Goal: Transaction & Acquisition: Purchase product/service

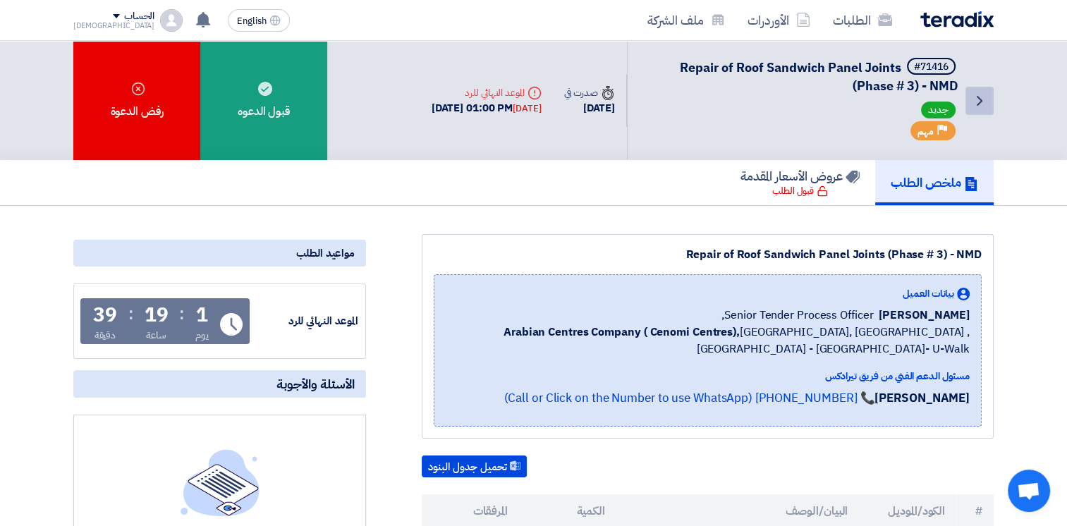
click at [984, 102] on icon "Back" at bounding box center [979, 100] width 17 height 17
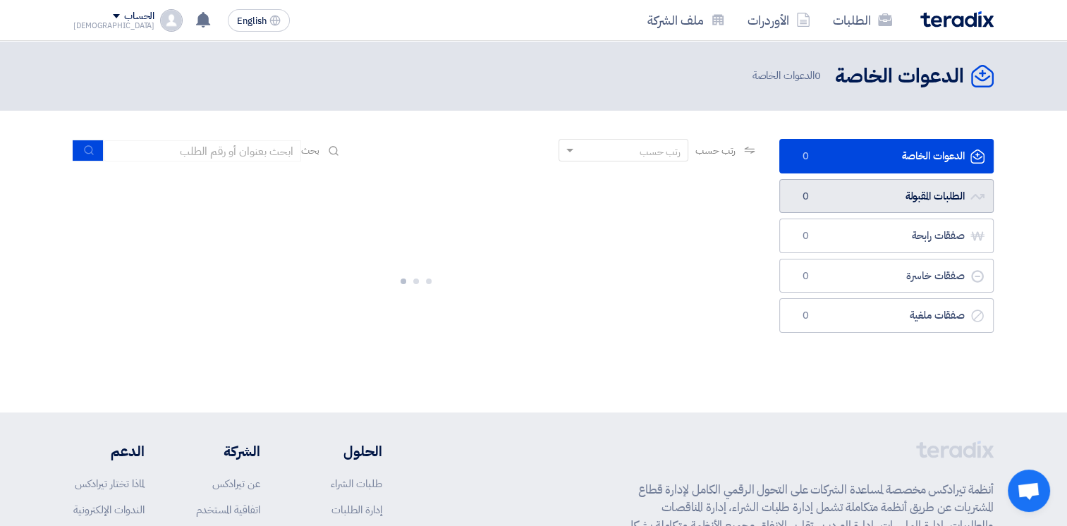
click at [898, 188] on link "الطلبات المقبولة الطلبات المقبولة 0" at bounding box center [886, 196] width 214 height 35
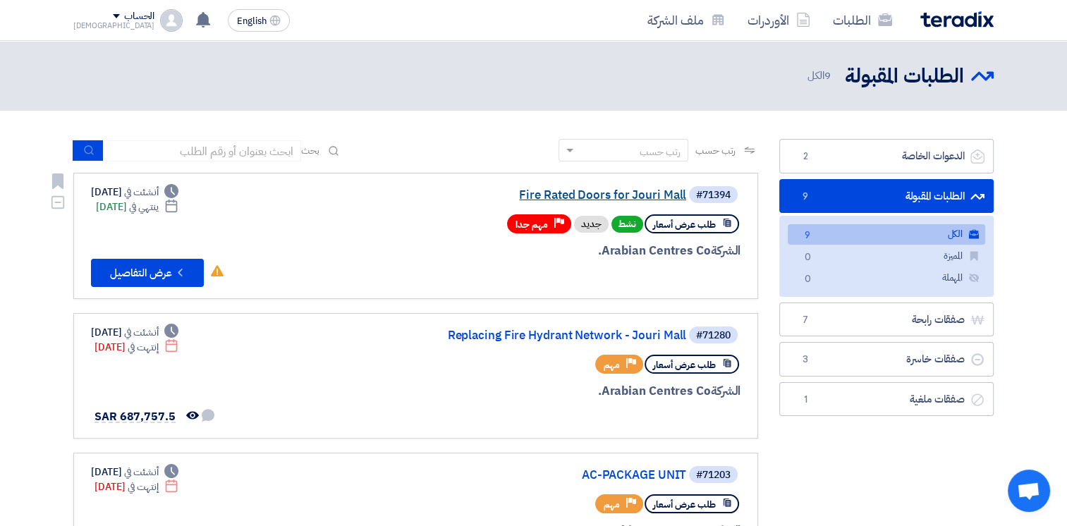
click at [594, 194] on link "Fire Rated Doors for Jouri Mall" at bounding box center [545, 195] width 282 height 13
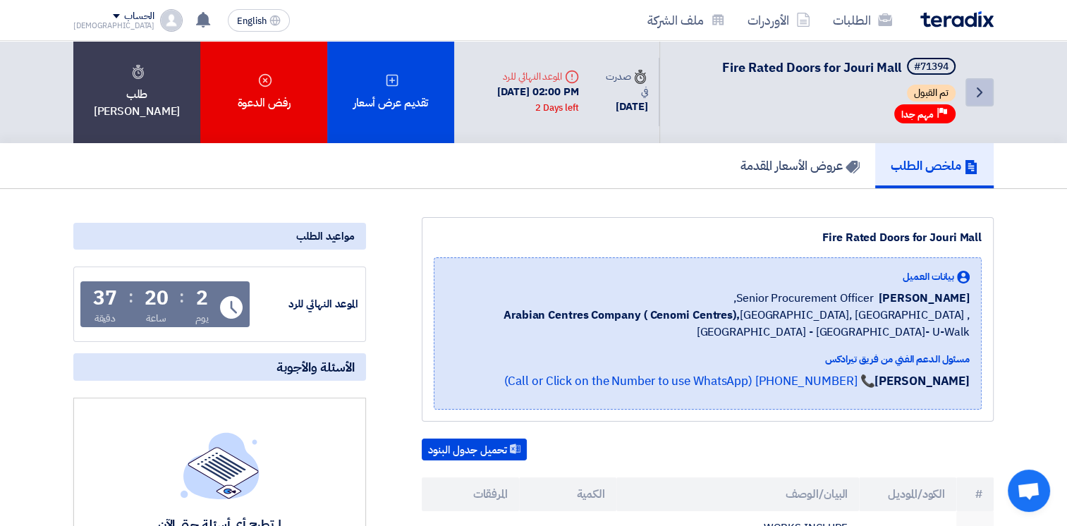
click at [986, 97] on icon "Back" at bounding box center [979, 92] width 17 height 17
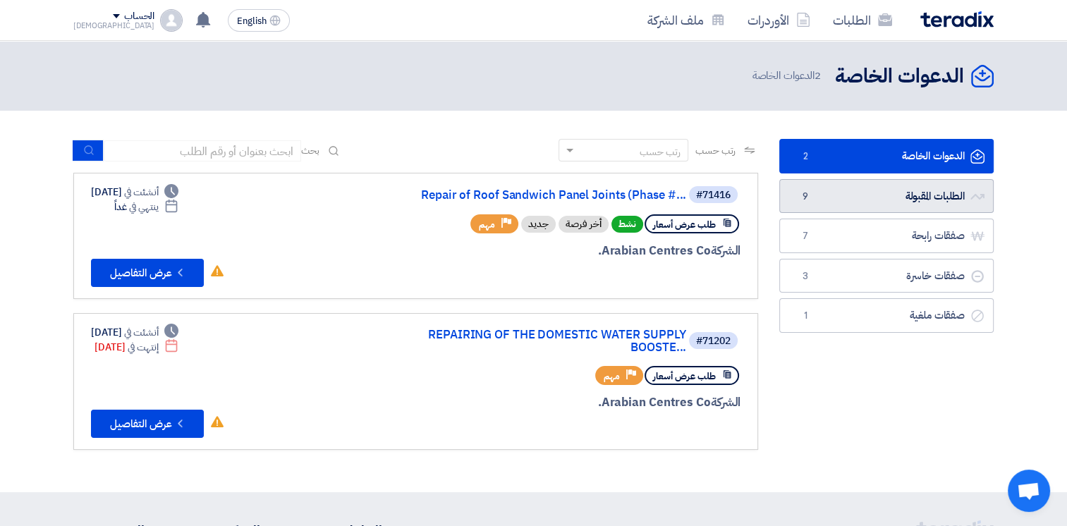
click at [854, 194] on link "الطلبات المقبولة الطلبات المقبولة 9" at bounding box center [886, 196] width 214 height 35
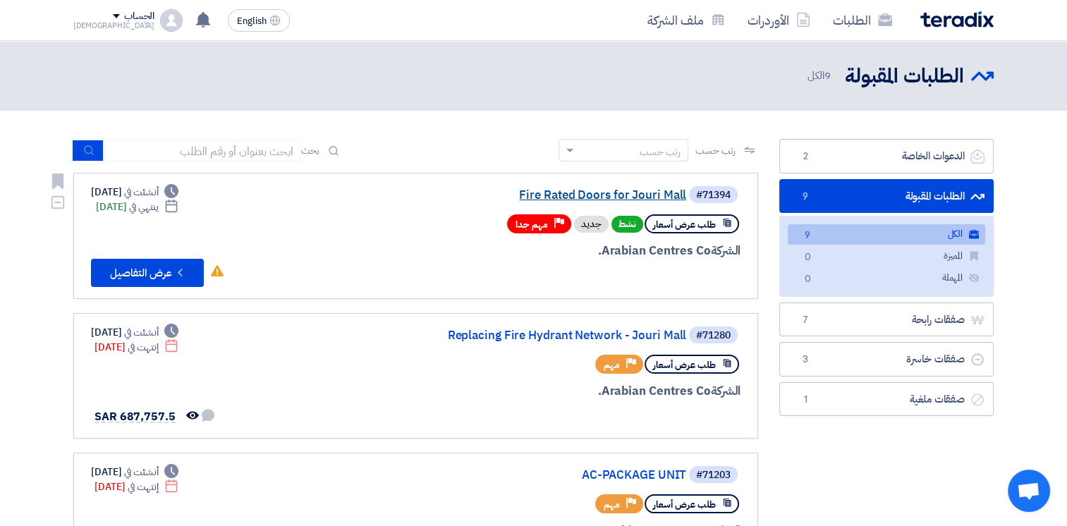
click at [627, 199] on link "Fire Rated Doors for Jouri Mall" at bounding box center [545, 195] width 282 height 13
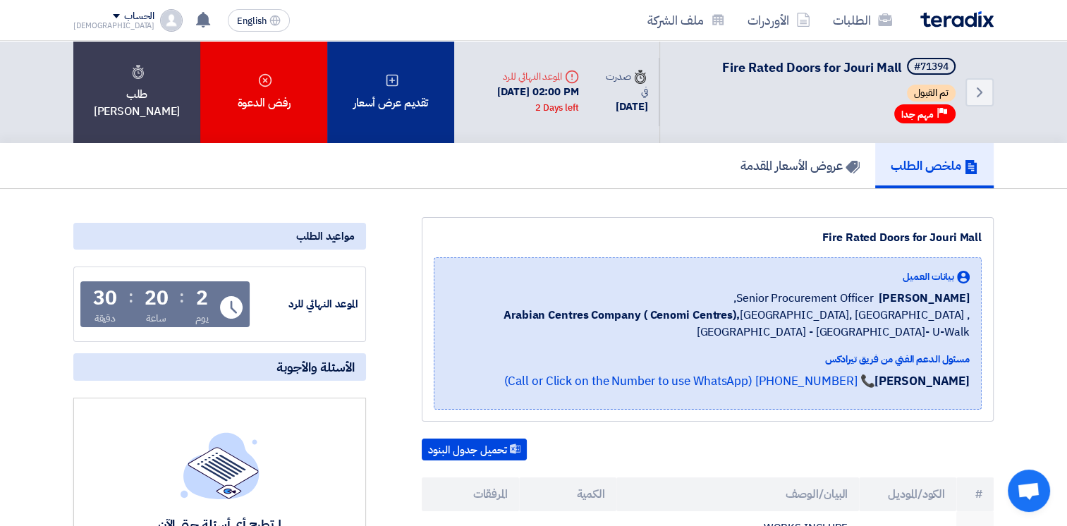
click at [398, 68] on div "تقديم عرض أسعار" at bounding box center [390, 92] width 127 height 102
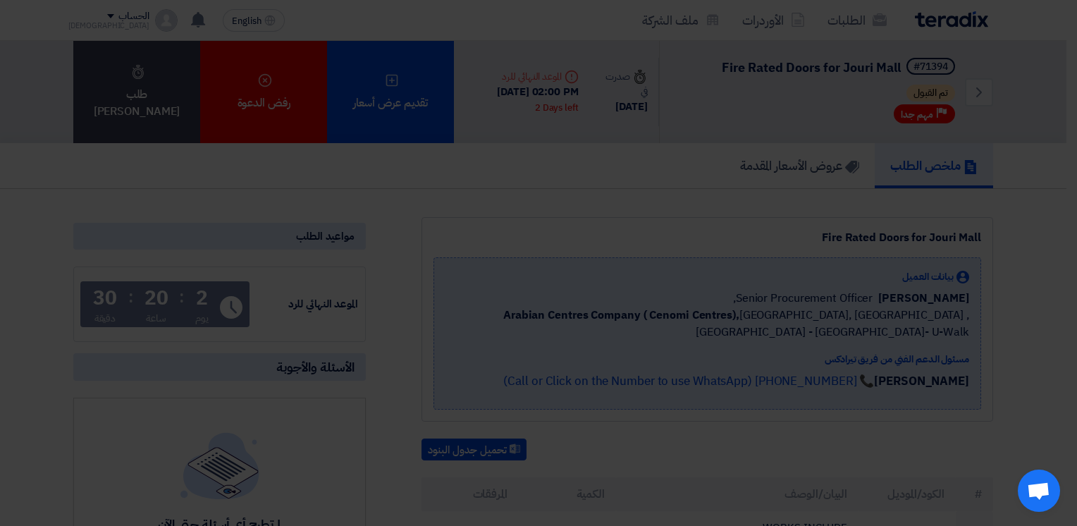
click at [560, 214] on div "أبدأ في تقديم عرض أسعار جديد تقديم عرض أسعار جديد من البداية" at bounding box center [539, 139] width 776 height 203
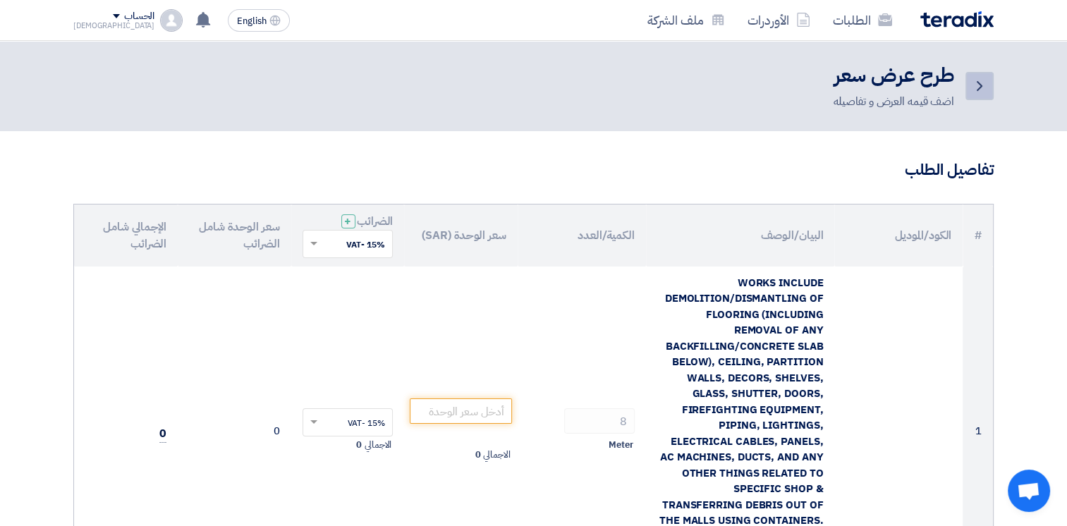
click at [983, 85] on icon "Back" at bounding box center [979, 86] width 17 height 17
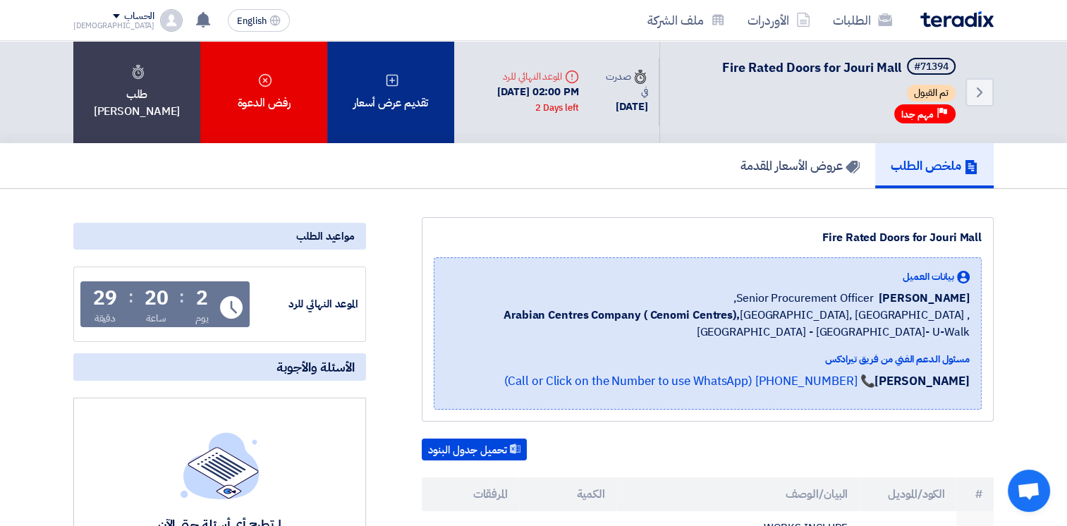
click at [398, 99] on div "تقديم عرض أسعار" at bounding box center [390, 92] width 127 height 102
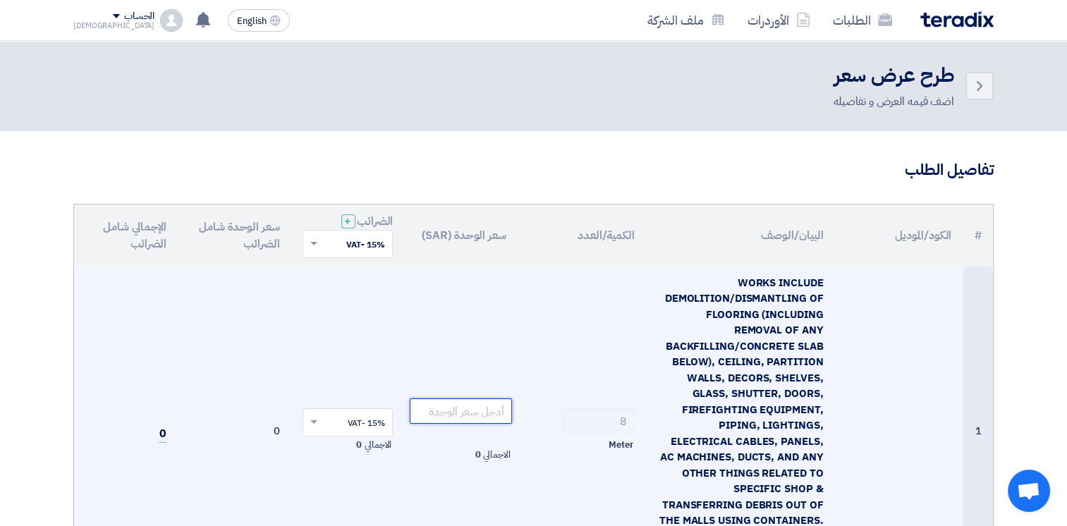
click at [491, 422] on input "number" at bounding box center [461, 410] width 102 height 25
click at [488, 419] on input "number" at bounding box center [461, 410] width 102 height 25
type input "4"
type input "400"
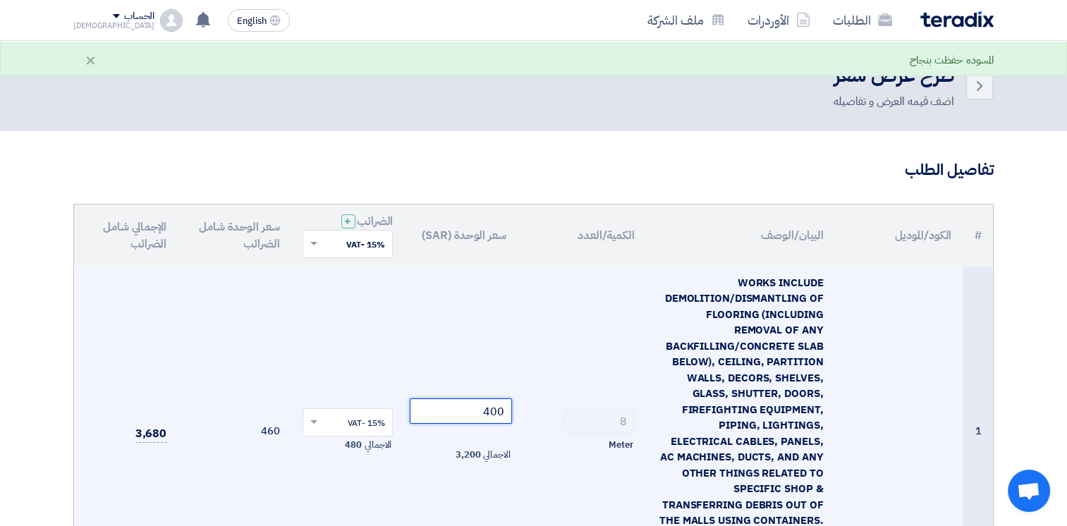
scroll to position [353, 0]
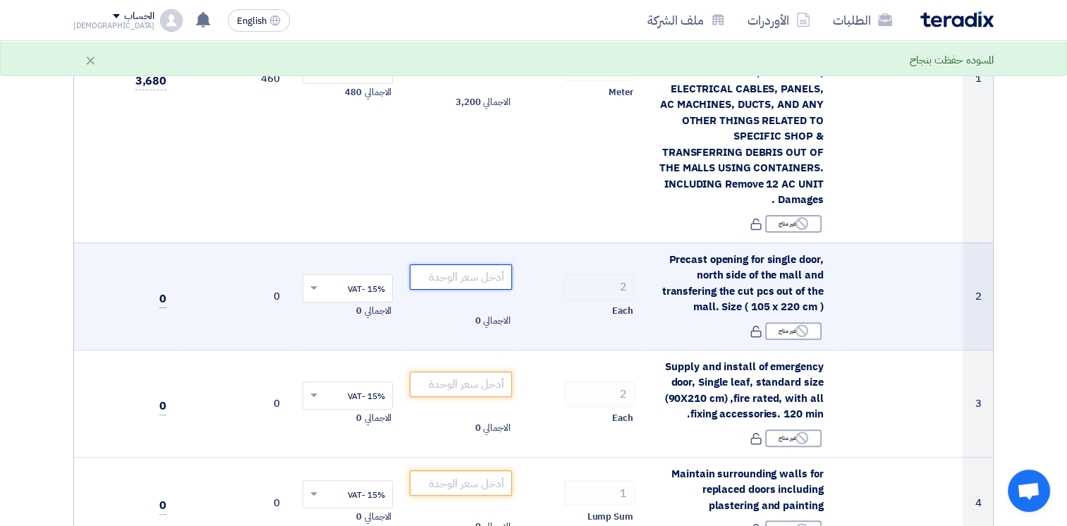
click at [491, 274] on input "number" at bounding box center [461, 276] width 102 height 25
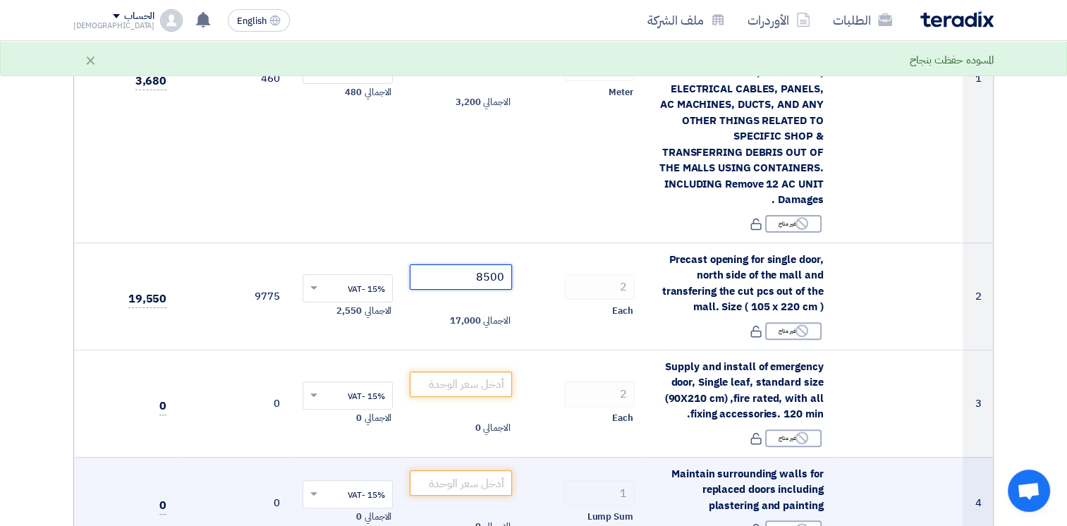
type input "8500"
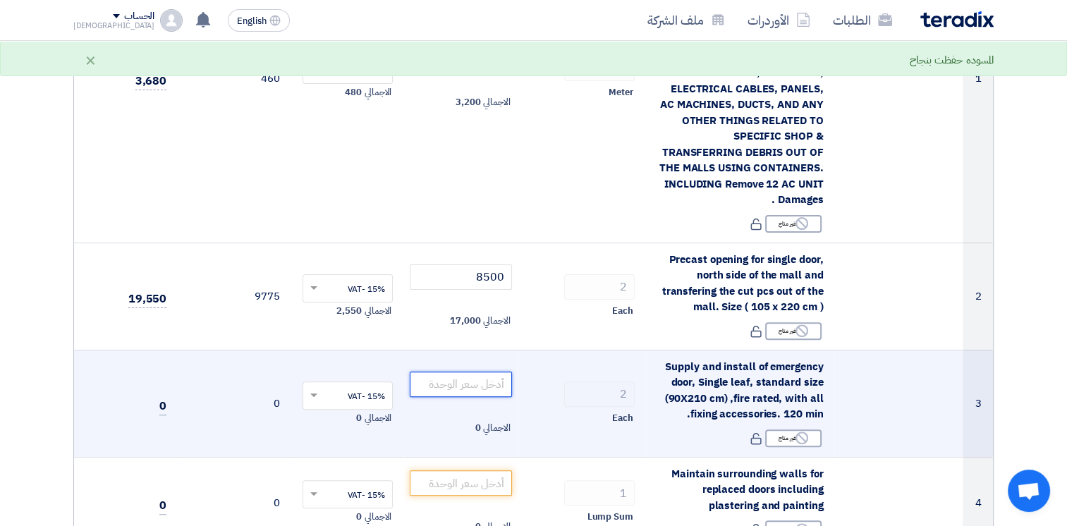
click at [487, 381] on input "number" at bounding box center [461, 384] width 102 height 25
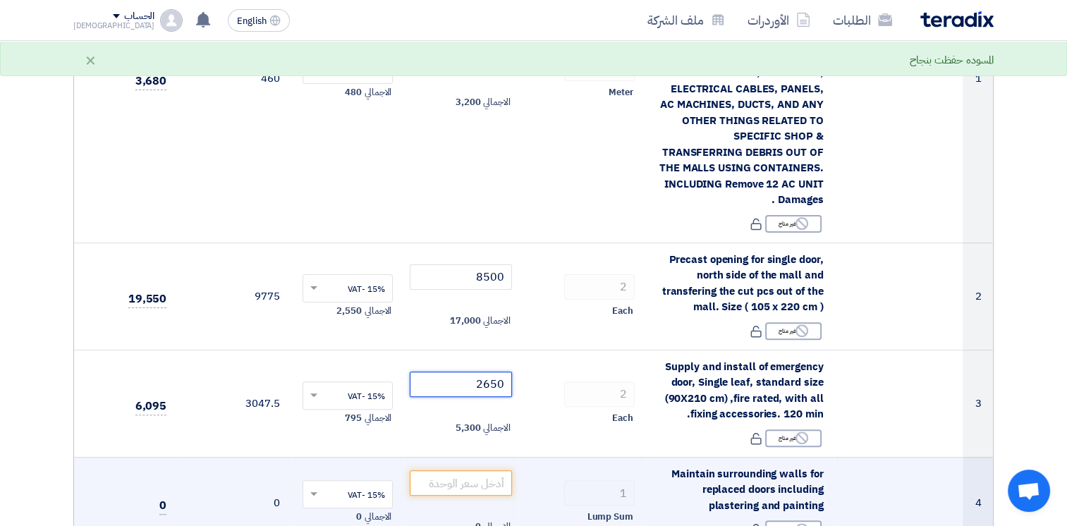
type input "2650"
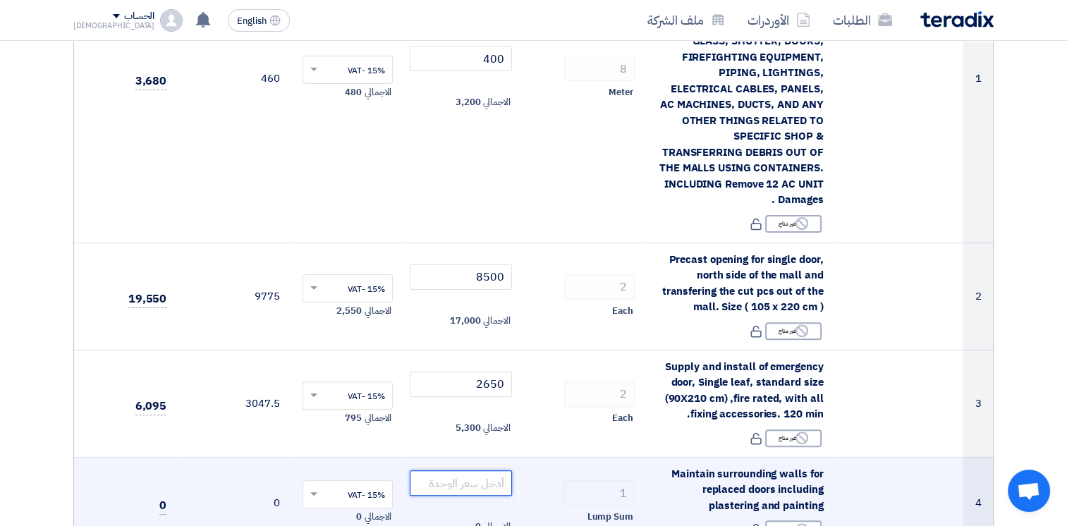
click at [505, 477] on input "number" at bounding box center [461, 482] width 102 height 25
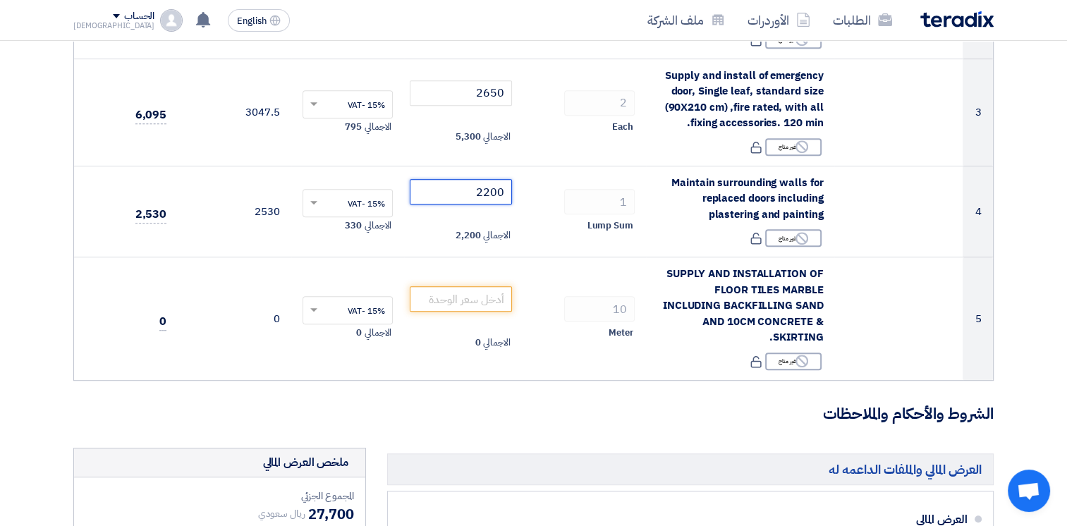
scroll to position [699, 0]
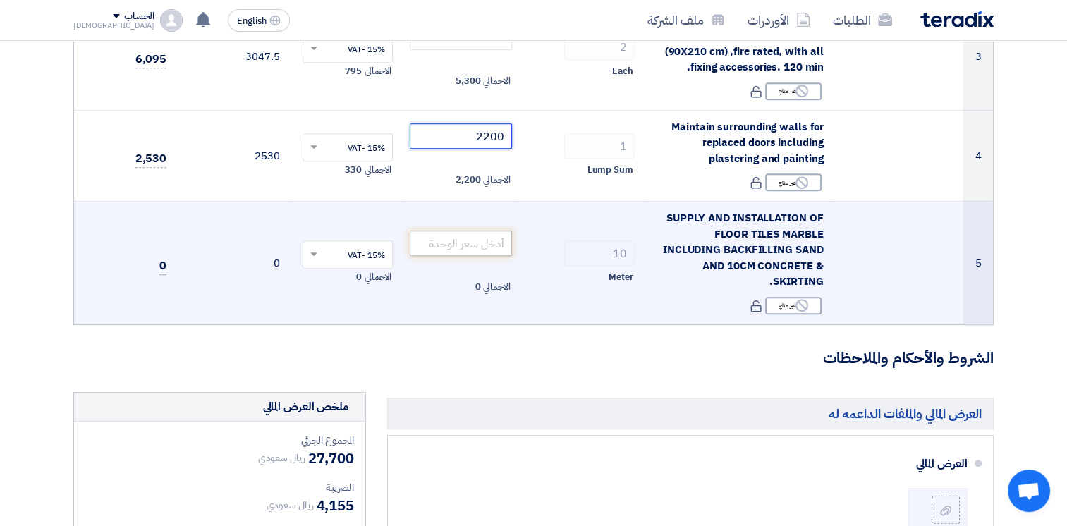
type input "2200"
click at [499, 240] on input "number" at bounding box center [461, 243] width 102 height 25
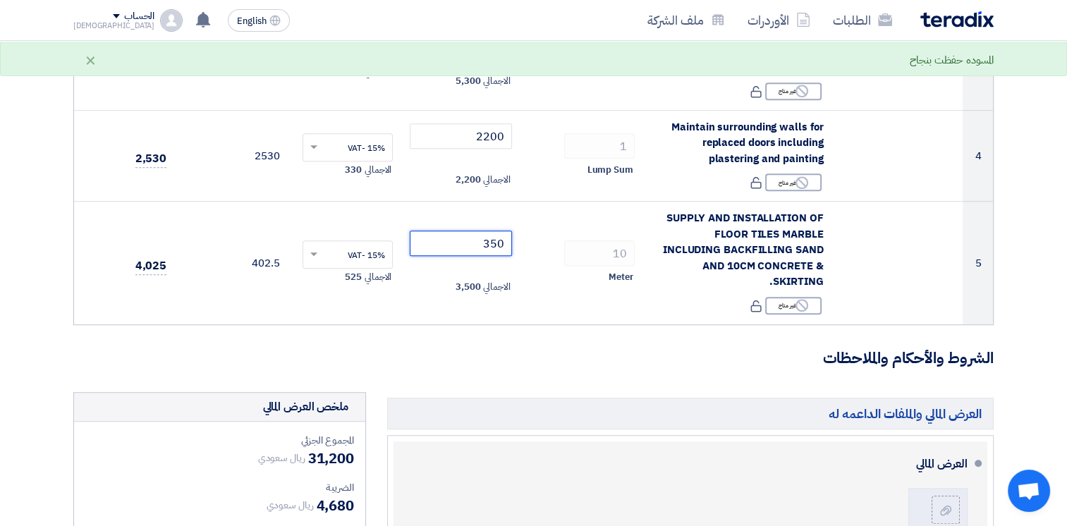
type input "350"
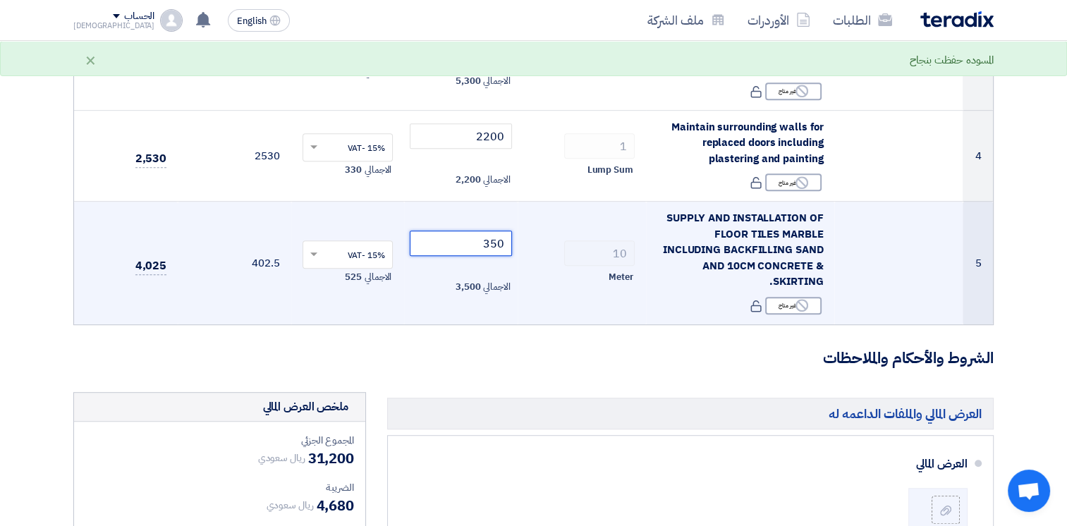
scroll to position [1052, 0]
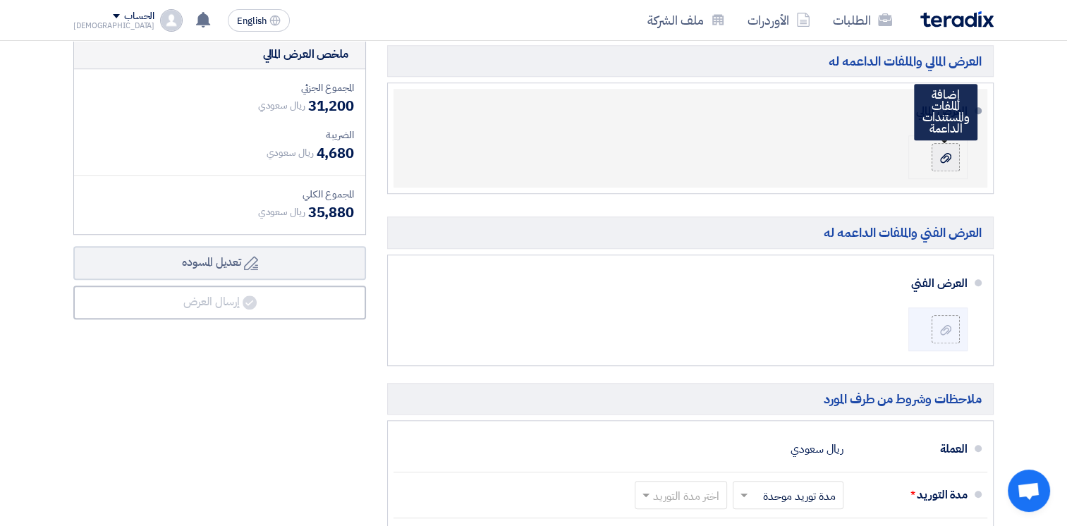
click at [951, 155] on div at bounding box center [945, 157] width 17 height 14
click at [0, 0] on input "file" at bounding box center [0, 0] width 0 height 0
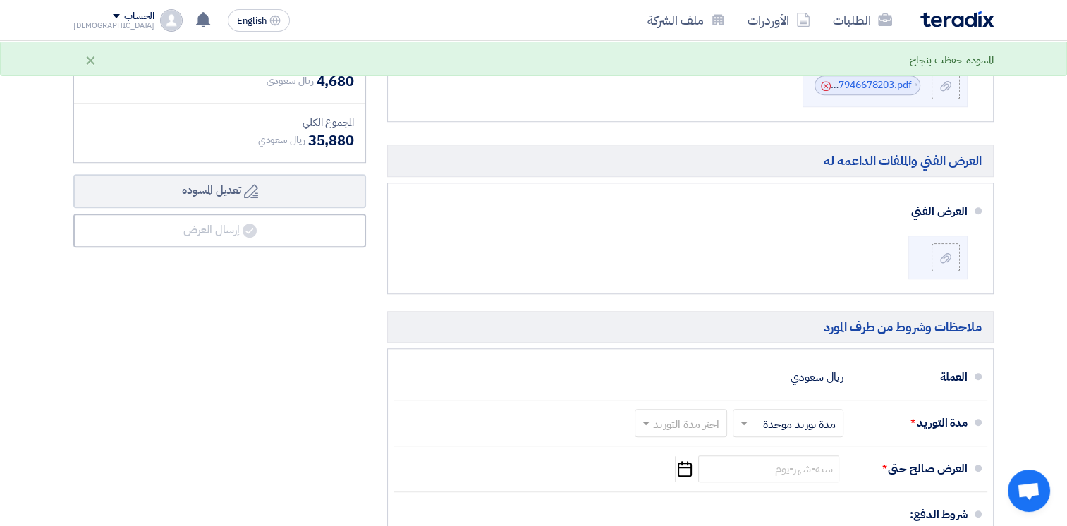
scroll to position [1119, 0]
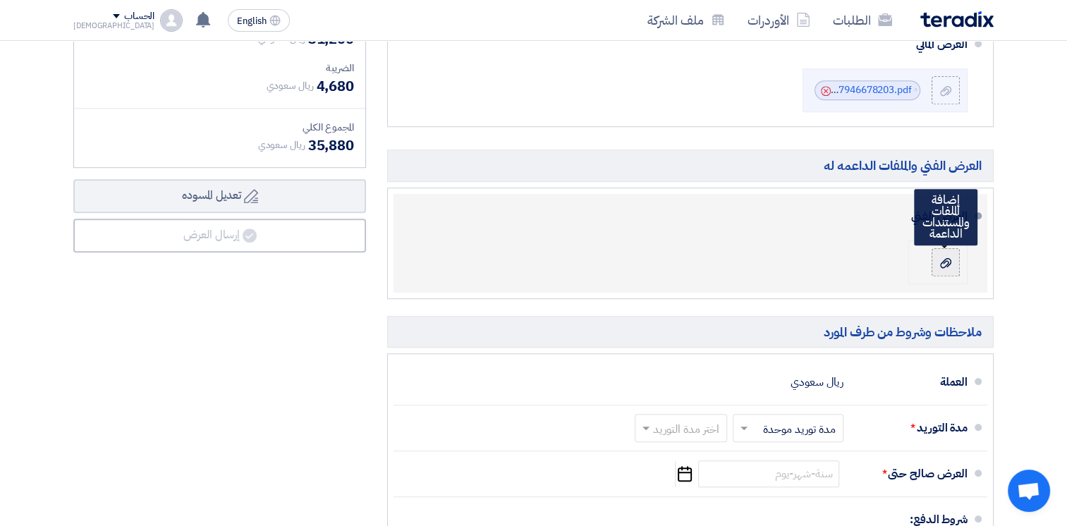
click at [942, 263] on icon at bounding box center [945, 262] width 11 height 11
click at [0, 0] on input "file" at bounding box center [0, 0] width 0 height 0
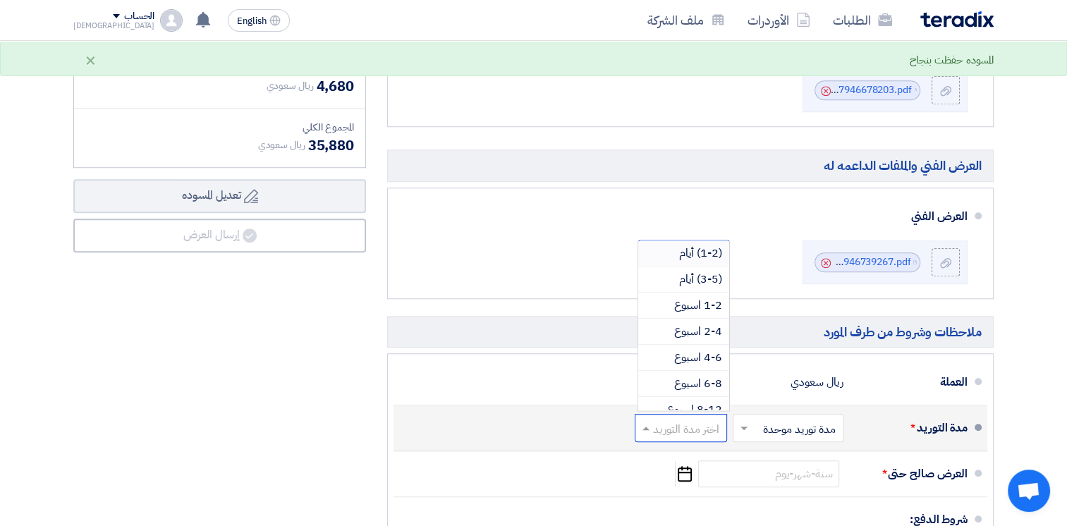
click at [713, 424] on input "text" at bounding box center [677, 429] width 85 height 20
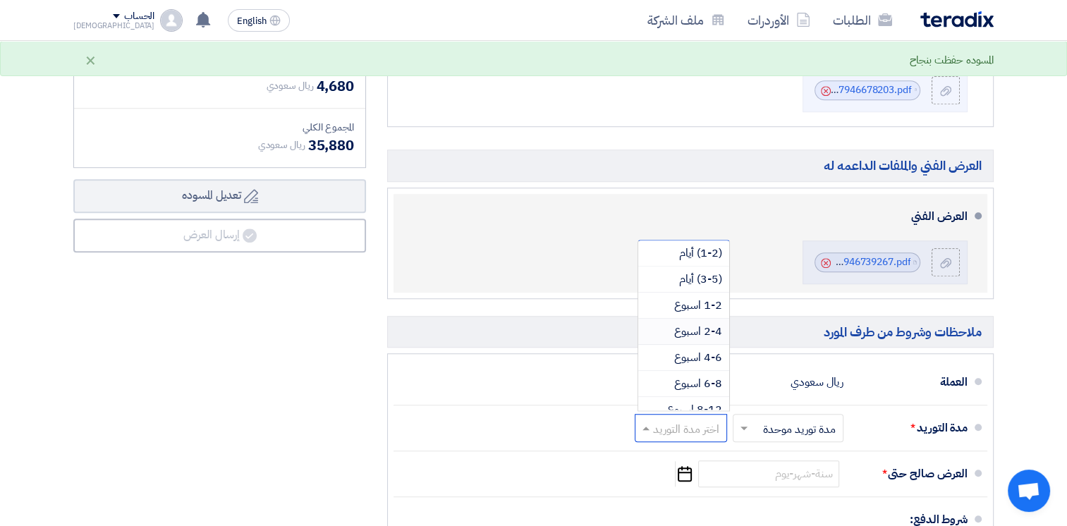
click at [533, 255] on div "العرض الفني File X_H_LOCK_UL_STANDARDModel_1757946739267.pdf Cancel" at bounding box center [686, 243] width 563 height 87
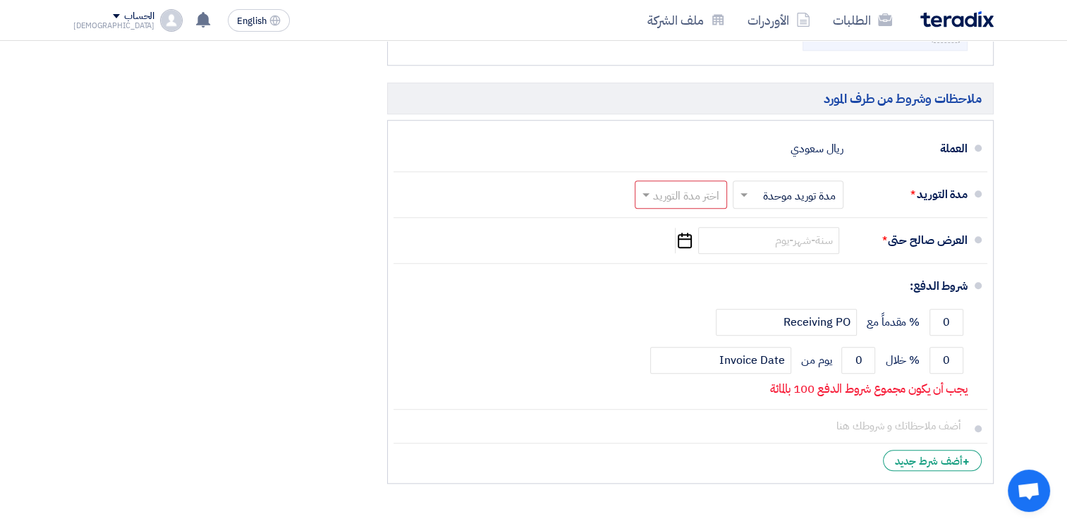
scroll to position [1347, 0]
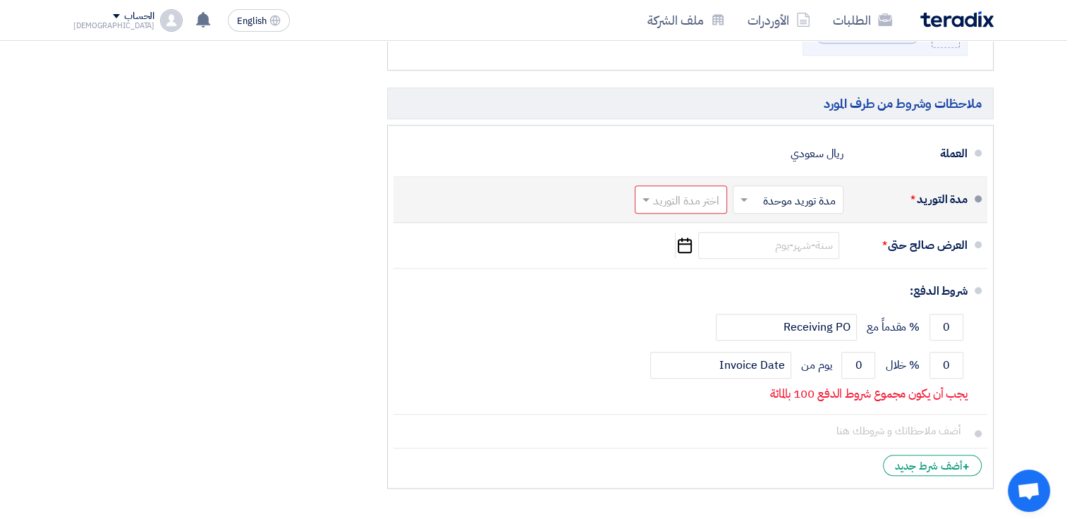
click at [675, 195] on input "text" at bounding box center [677, 200] width 85 height 20
click at [694, 300] on span "2-4 اسبوع" at bounding box center [698, 308] width 48 height 17
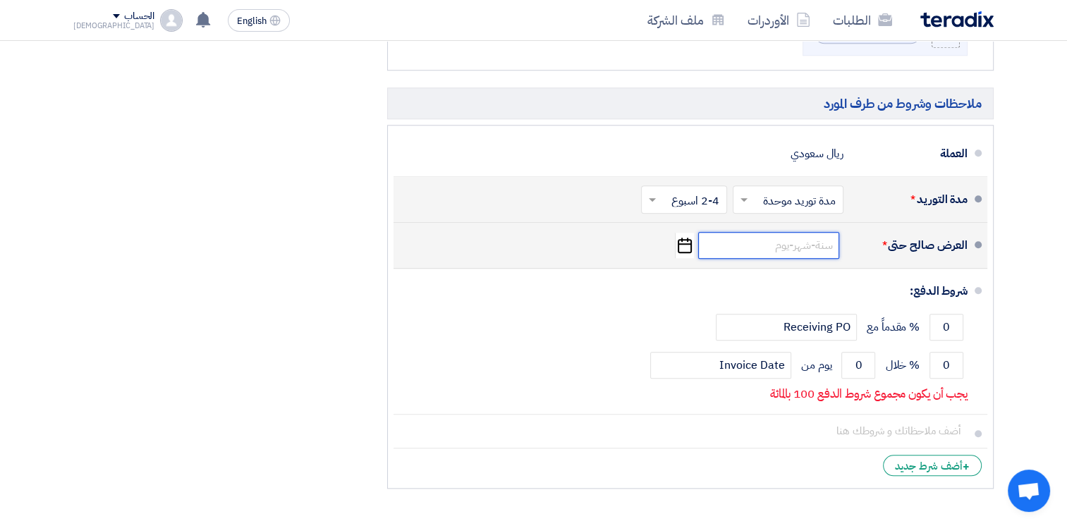
click at [753, 247] on input at bounding box center [768, 245] width 141 height 27
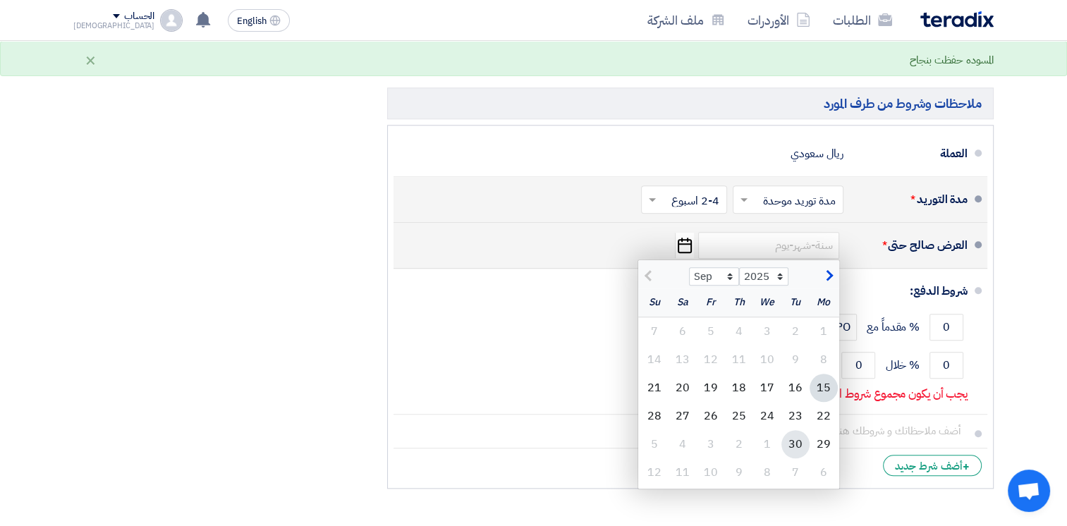
click at [790, 441] on div "30" at bounding box center [795, 444] width 28 height 28
type input "[DATE]"
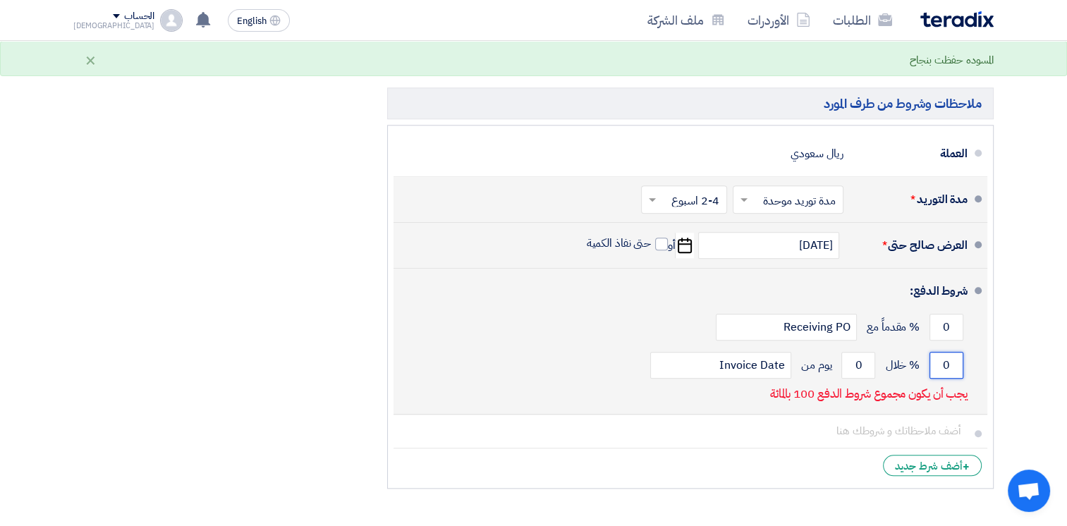
drag, startPoint x: 949, startPoint y: 365, endPoint x: 933, endPoint y: 359, distance: 16.8
click at [934, 362] on input "0" at bounding box center [946, 365] width 34 height 27
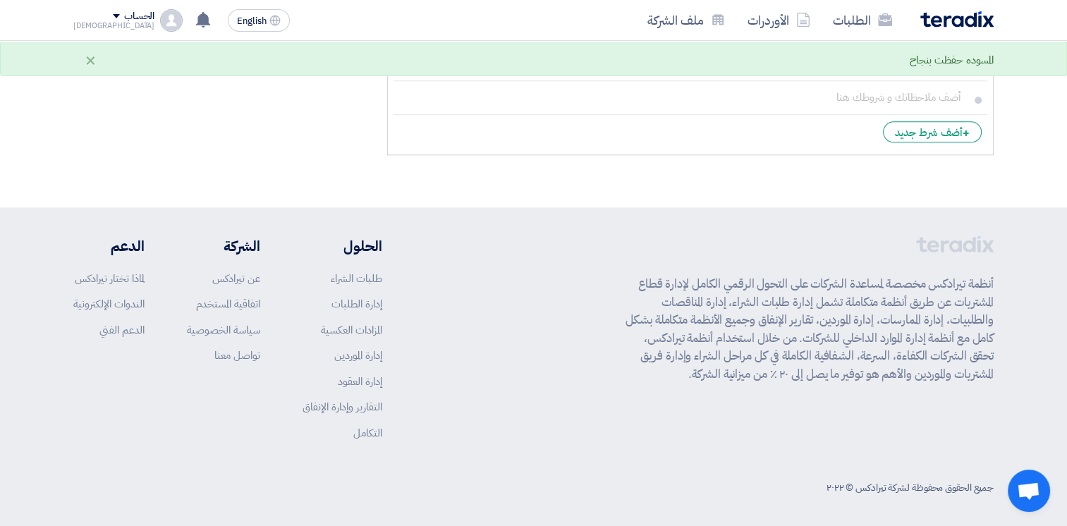
scroll to position [1328, 0]
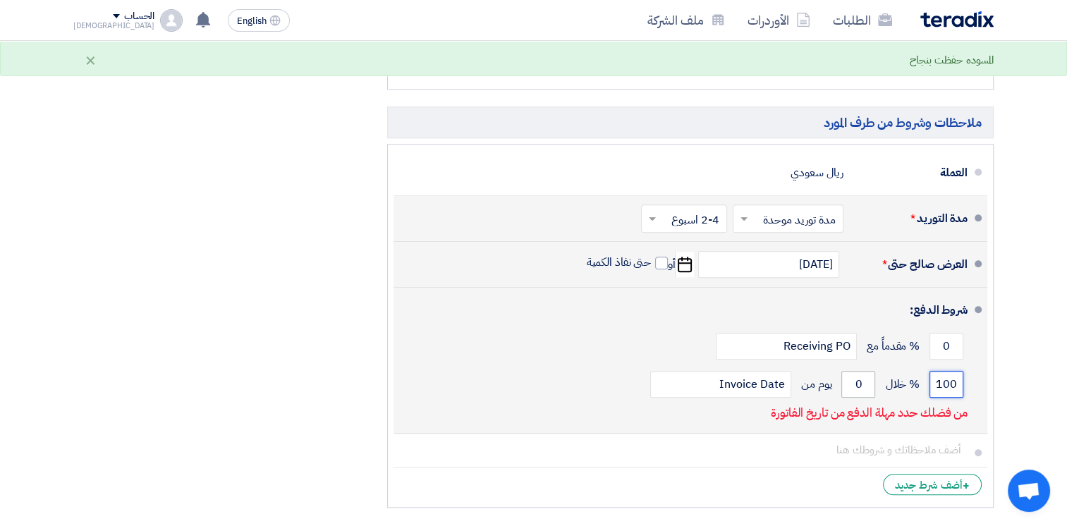
type input "100"
click at [843, 384] on input "0" at bounding box center [858, 384] width 34 height 27
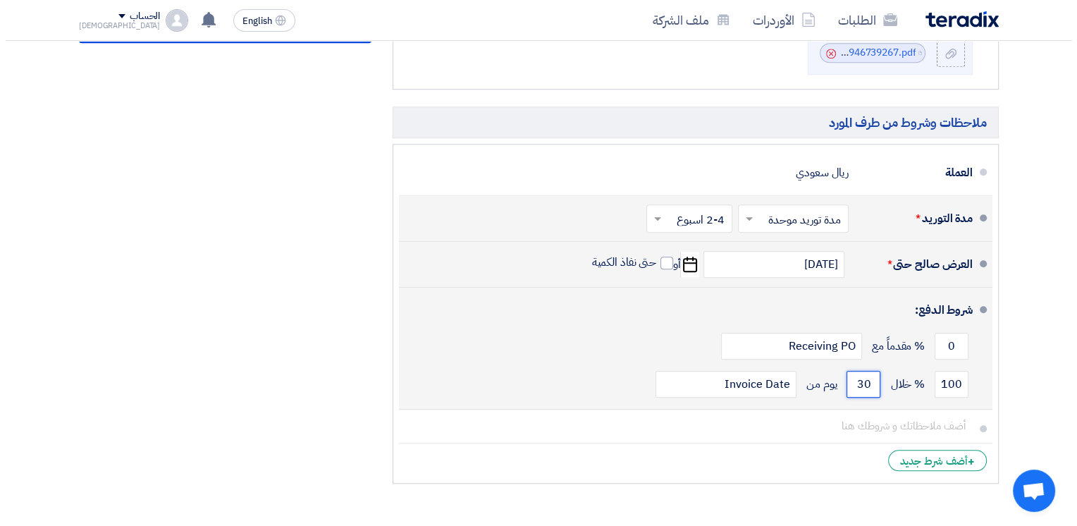
scroll to position [976, 0]
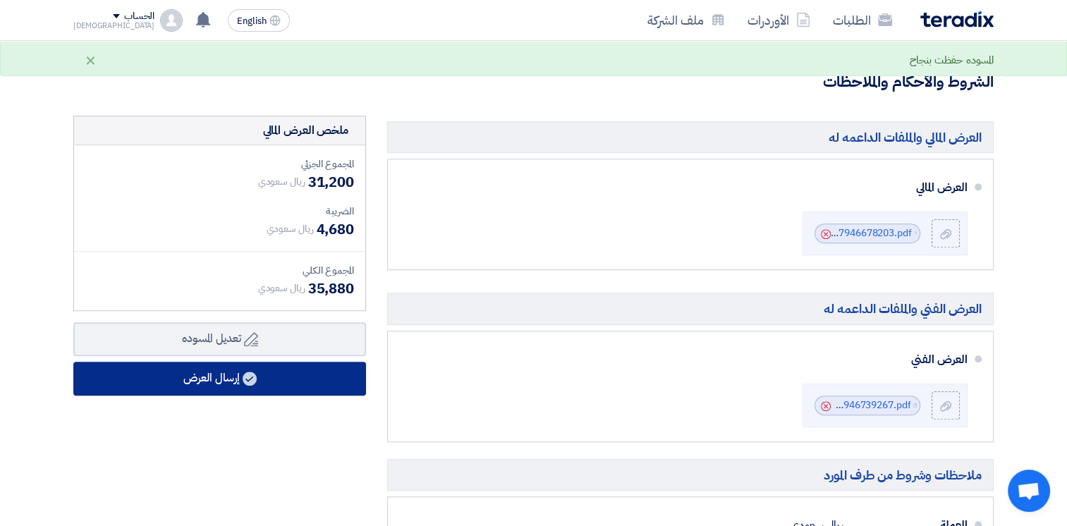
type input "30"
click at [213, 378] on button "إرسال العرض" at bounding box center [219, 379] width 293 height 34
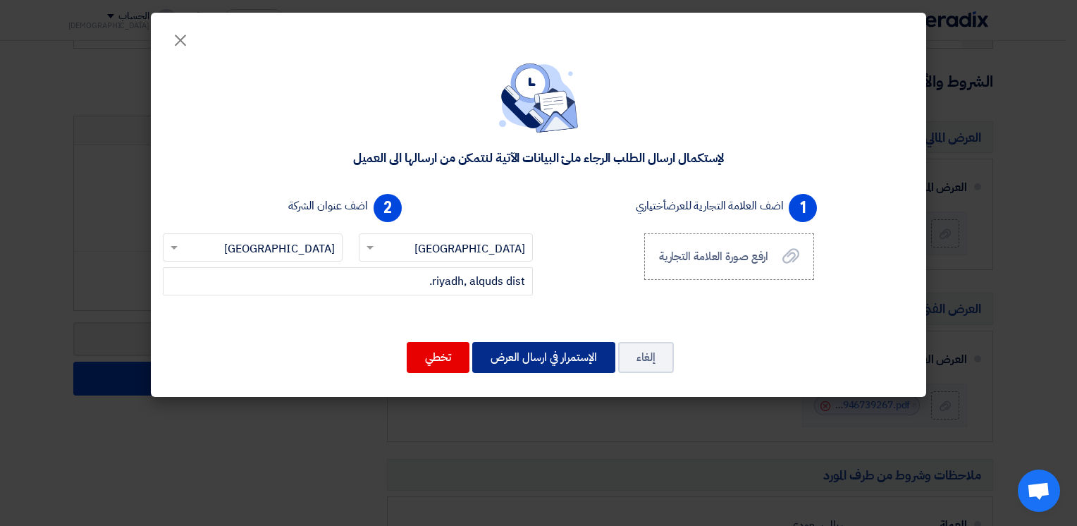
click at [559, 353] on button "الإستمرار في ارسال العرض" at bounding box center [543, 357] width 143 height 31
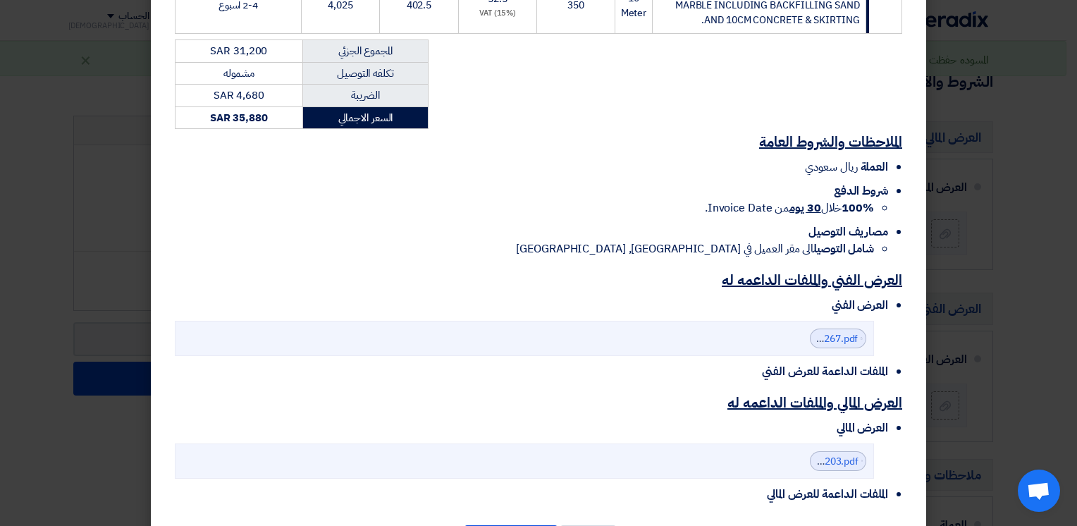
scroll to position [728, 0]
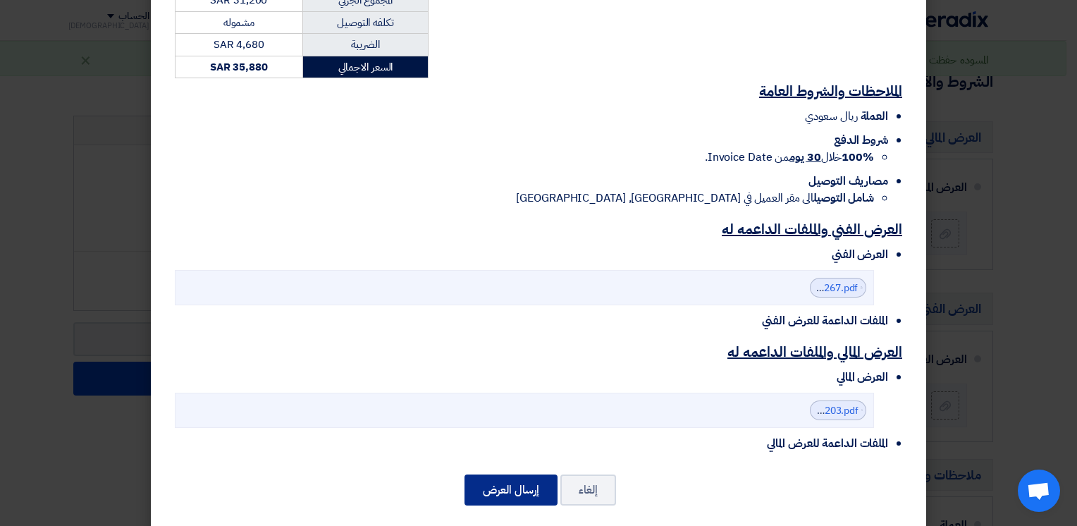
click at [500, 474] on button "إرسال العرض" at bounding box center [511, 489] width 93 height 31
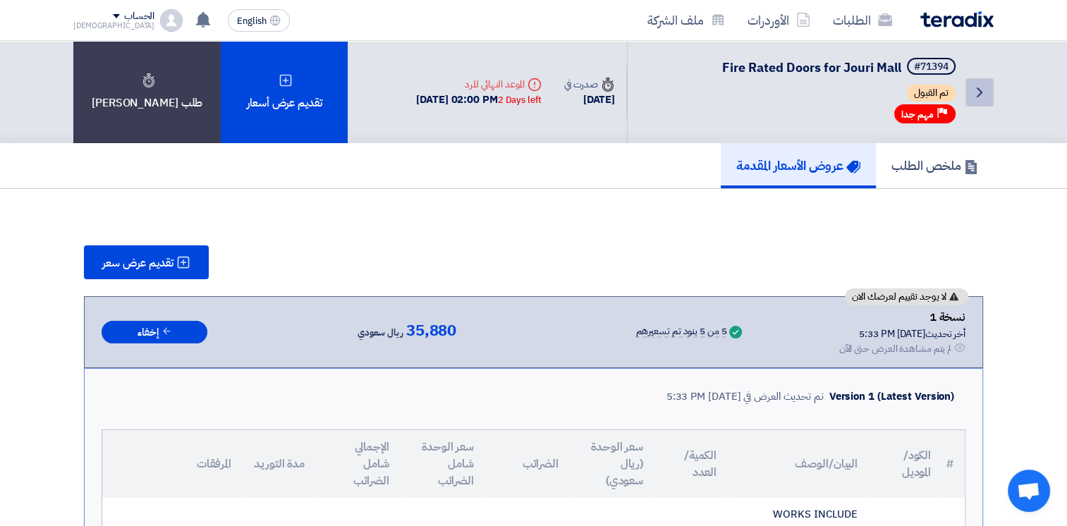
click at [986, 87] on icon "Back" at bounding box center [979, 92] width 17 height 17
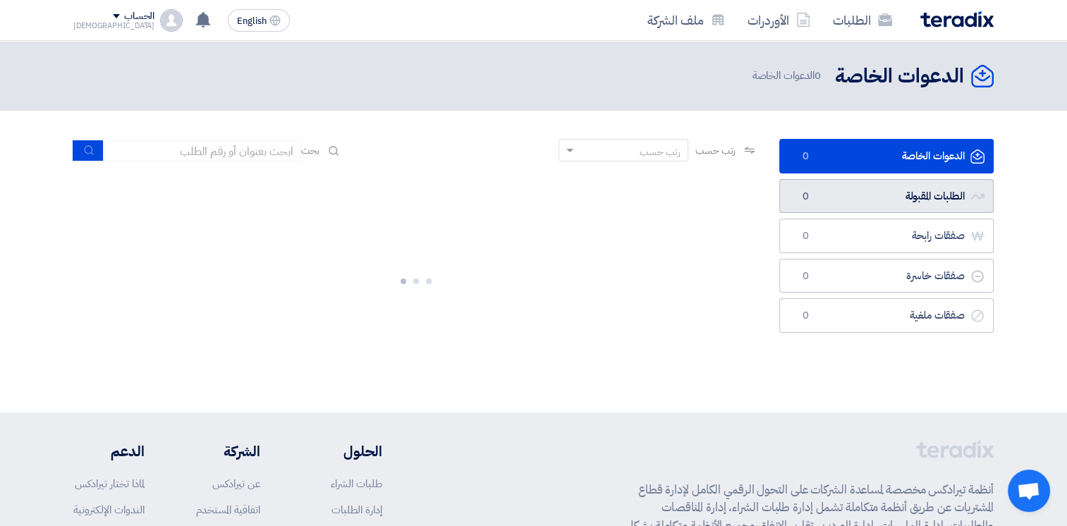
click at [911, 204] on link "الطلبات المقبولة الطلبات المقبولة 0" at bounding box center [886, 196] width 214 height 35
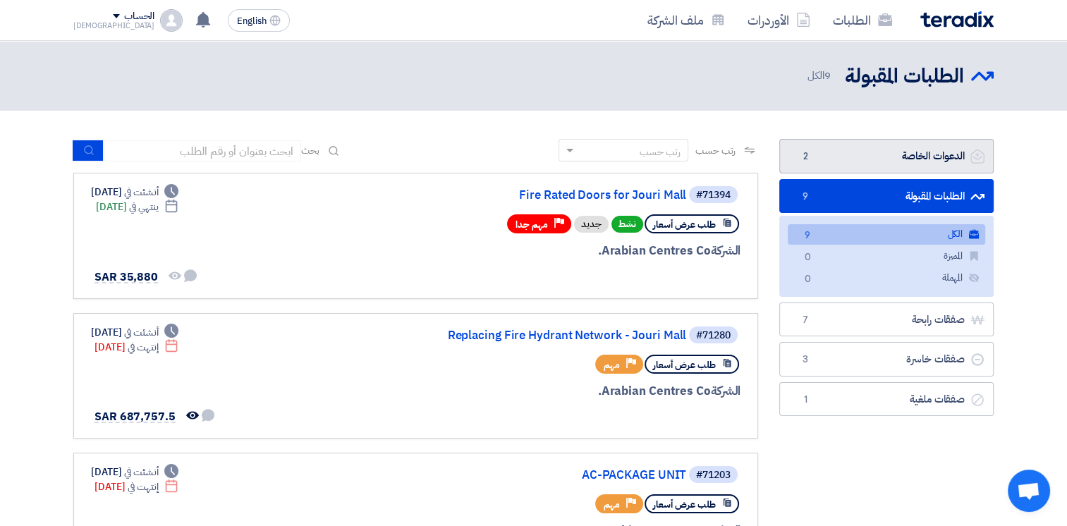
click at [910, 164] on link "الدعوات الخاصة الدعوات الخاصة 2" at bounding box center [886, 156] width 214 height 35
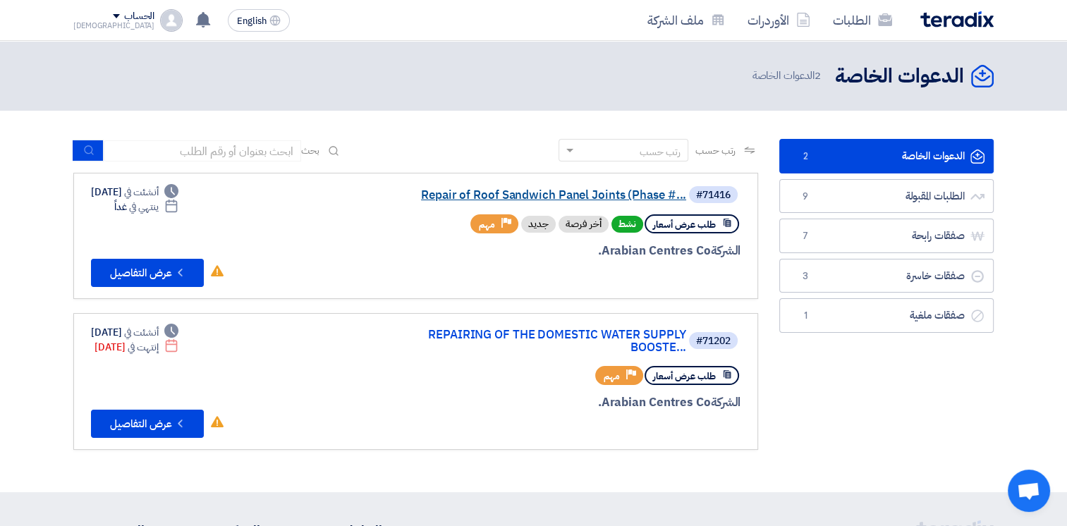
click at [598, 195] on link "Repair of Roof Sandwich Panel Joints (Phase #..." at bounding box center [545, 195] width 282 height 13
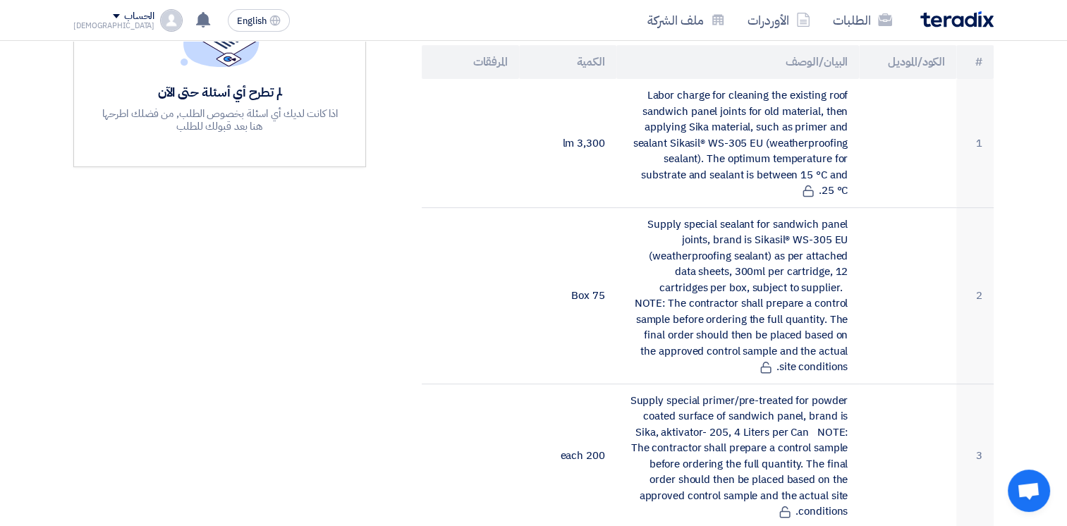
scroll to position [472, 0]
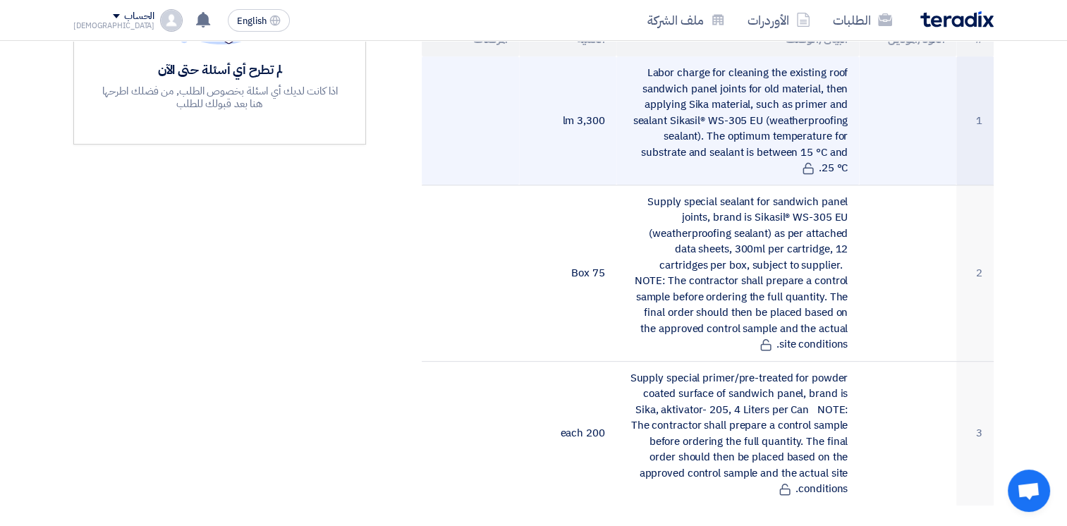
drag, startPoint x: 758, startPoint y: 69, endPoint x: 841, endPoint y: 157, distance: 120.7
click at [841, 157] on td "Labor charge for cleaning the existing roof sandwich panel joints for old mater…" at bounding box center [737, 120] width 243 height 128
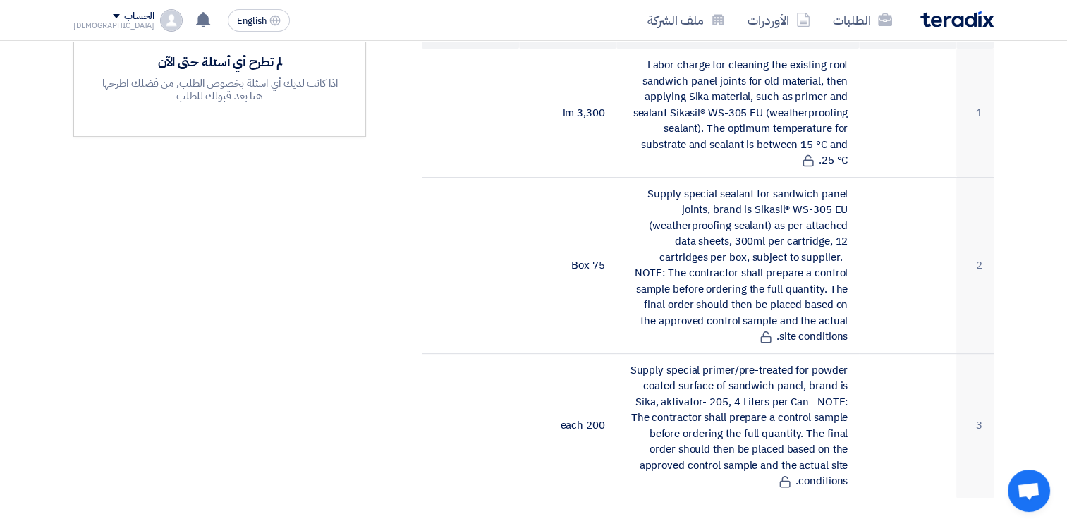
scroll to position [475, 0]
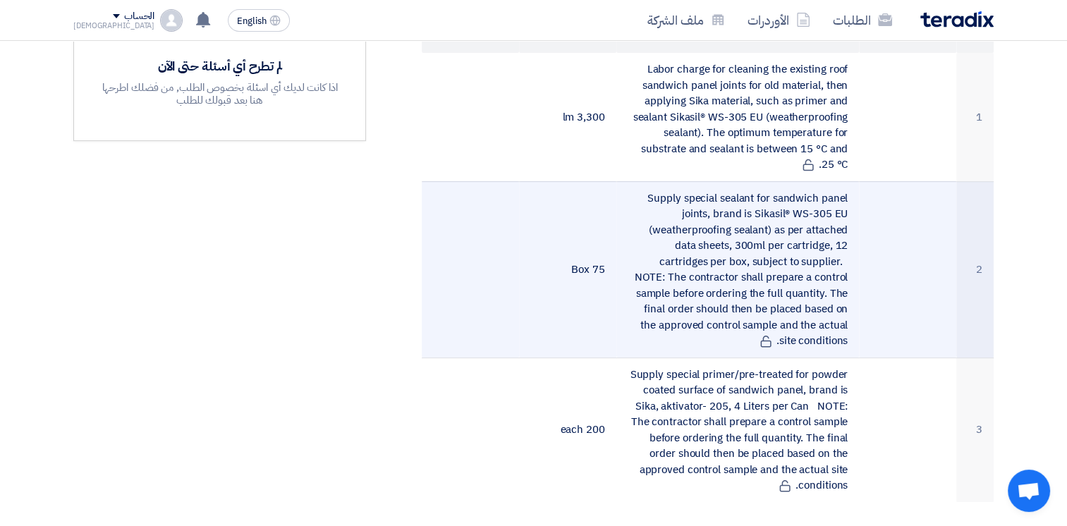
drag, startPoint x: 657, startPoint y: 193, endPoint x: 837, endPoint y: 345, distance: 235.1
click at [837, 345] on td "Supply special sealant for sandwich panel joints, brand is Sikasil® WS-305 EU (…" at bounding box center [737, 269] width 243 height 176
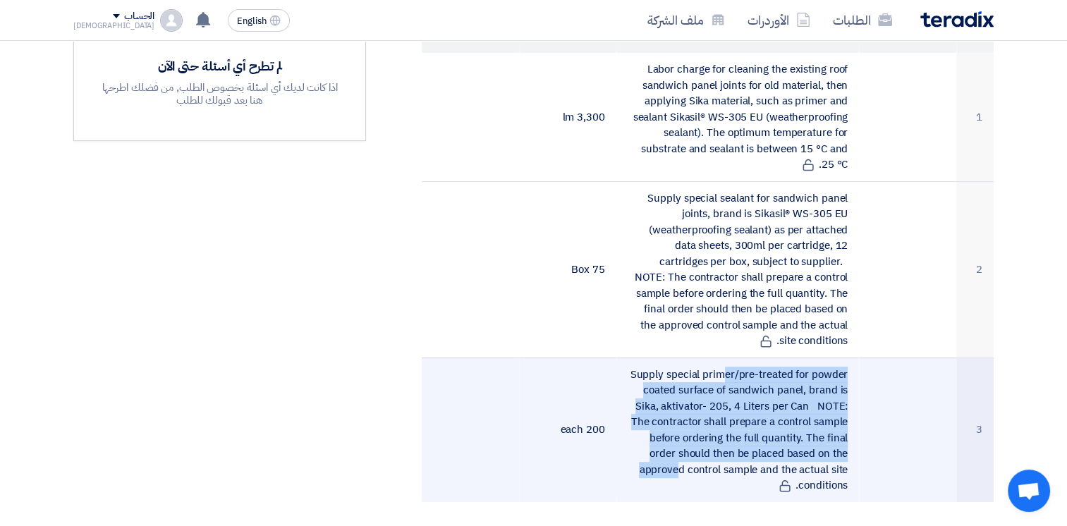
drag, startPoint x: 644, startPoint y: 371, endPoint x: 801, endPoint y: 454, distance: 177.9
click at [801, 454] on td "Supply special primer/pre-treated for powder coated surface of sandwich panel, …" at bounding box center [737, 429] width 243 height 145
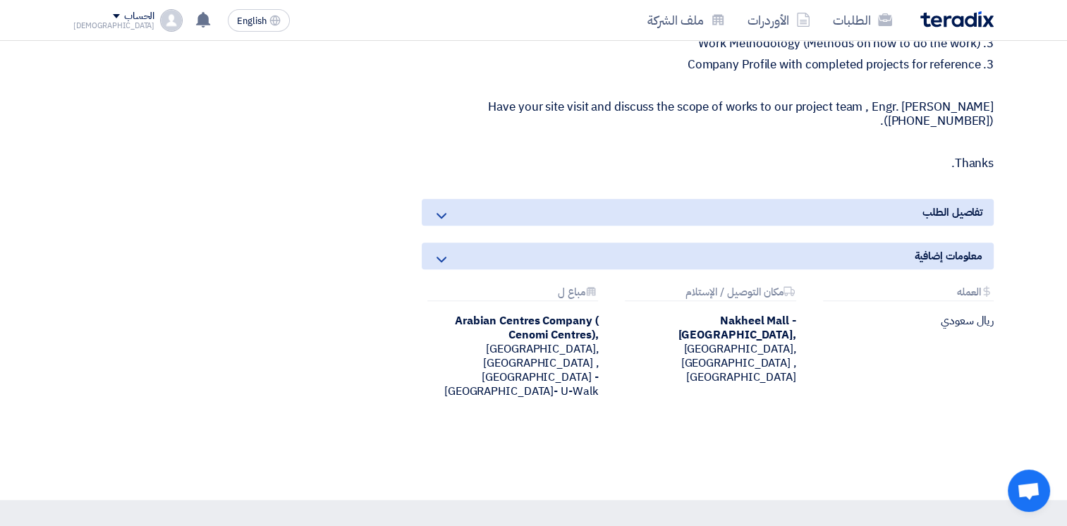
scroll to position [828, 0]
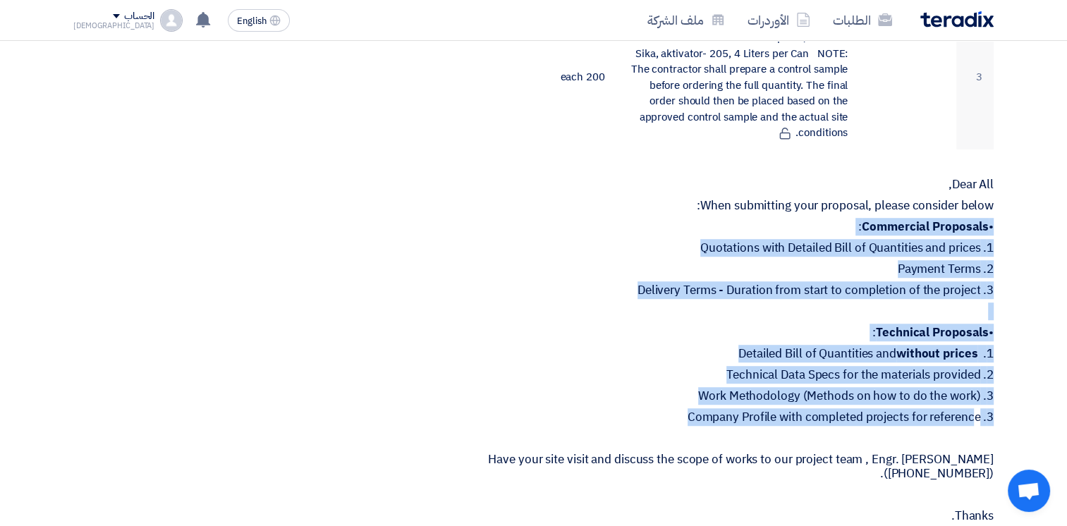
drag, startPoint x: 699, startPoint y: 201, endPoint x: 892, endPoint y: 416, distance: 289.1
click at [892, 416] on div "Dear All, When submitting your proposal, please consider below: • Commercial Pr…" at bounding box center [708, 350] width 572 height 345
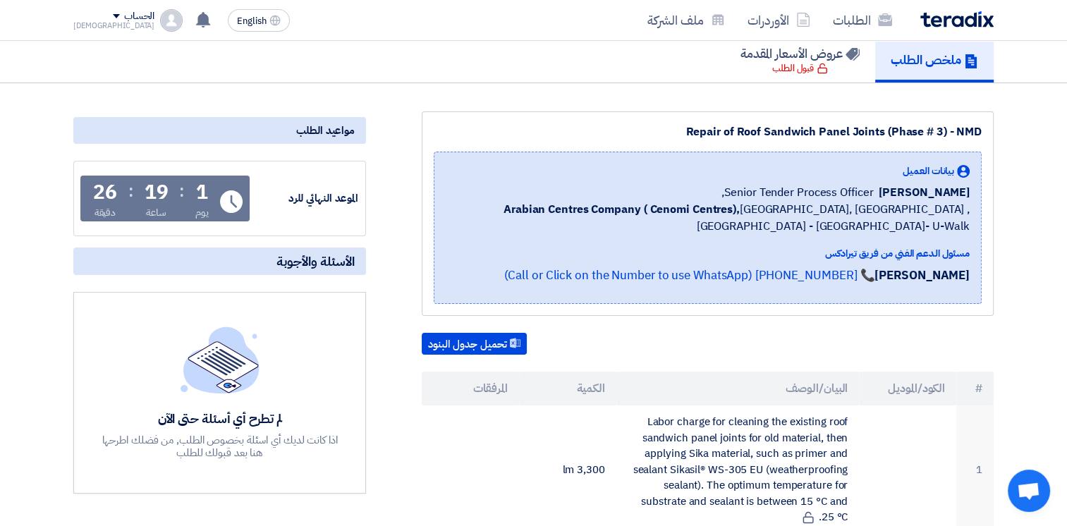
scroll to position [475, 0]
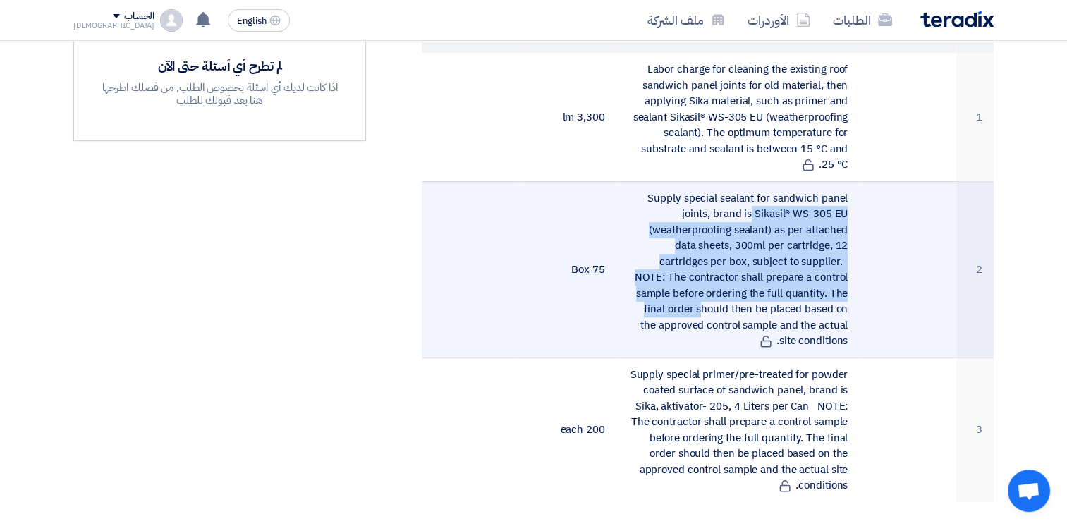
drag, startPoint x: 653, startPoint y: 195, endPoint x: 808, endPoint y: 289, distance: 181.6
click at [808, 289] on td "Supply special sealant for sandwich panel joints, brand is Sikasil® WS-305 EU (…" at bounding box center [737, 269] width 243 height 176
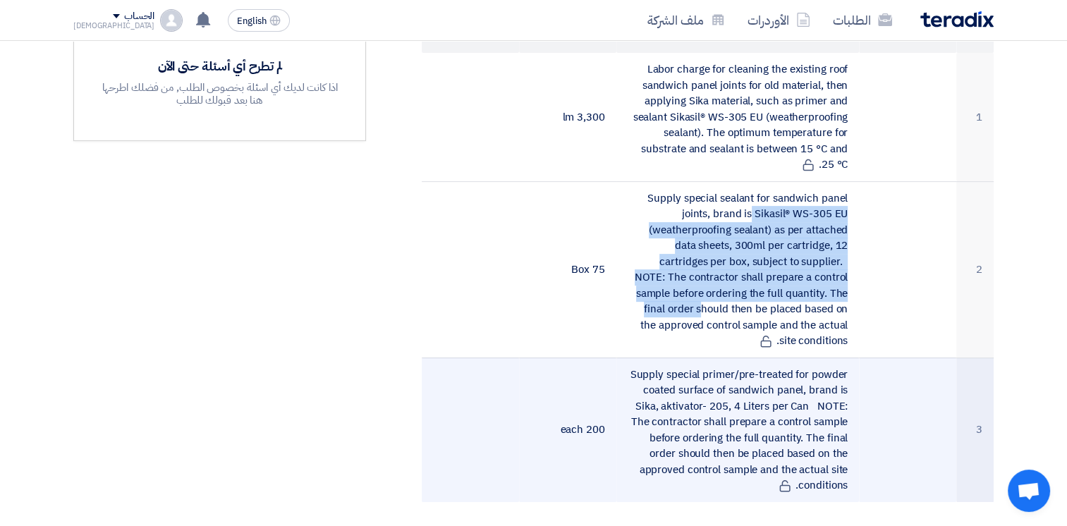
drag, startPoint x: 644, startPoint y: 374, endPoint x: 830, endPoint y: 478, distance: 213.0
click at [830, 478] on td "Supply special primer/pre-treated for powder coated surface of sandwich panel, …" at bounding box center [737, 429] width 243 height 145
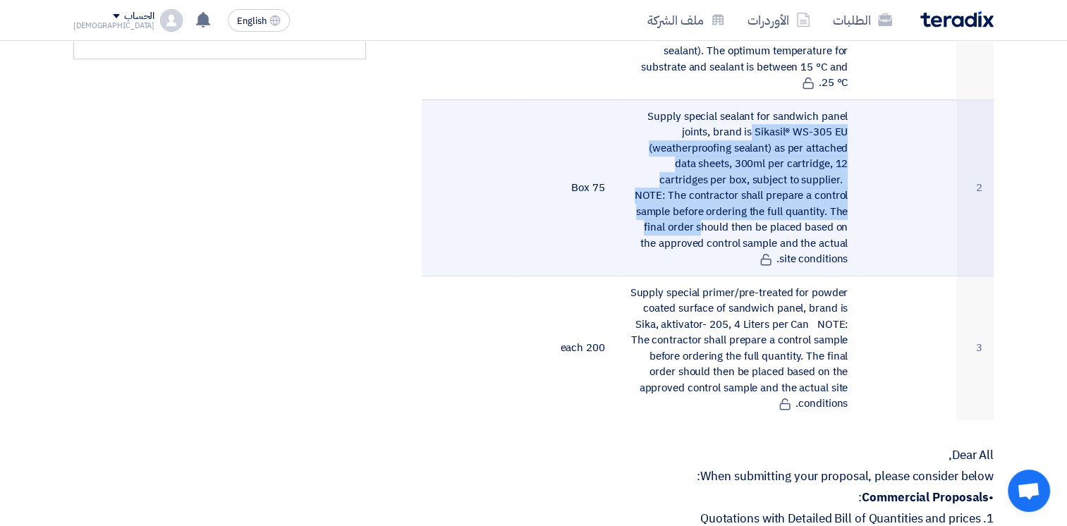
scroll to position [204, 0]
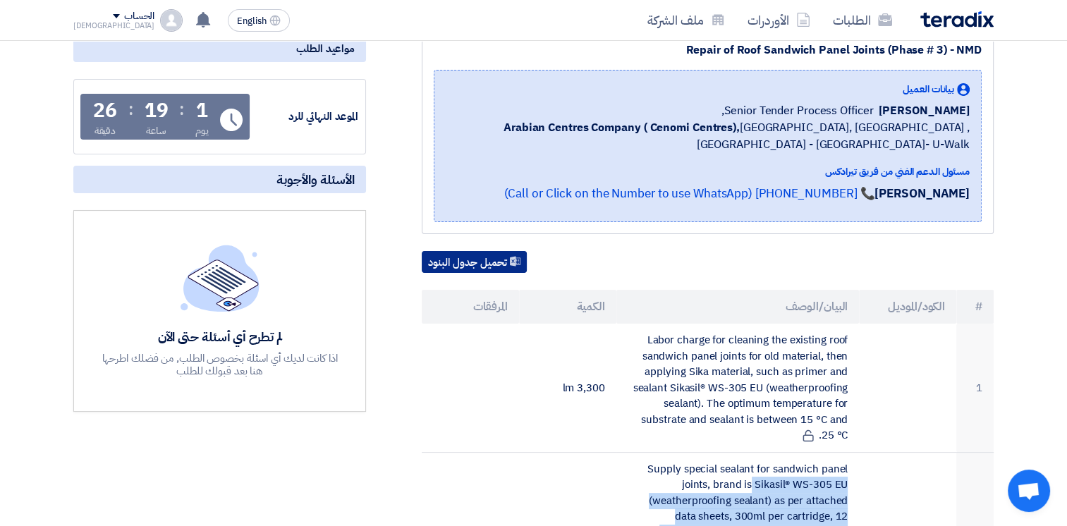
click at [503, 252] on button "تحميل جدول البنود" at bounding box center [474, 262] width 105 height 23
